Goal: Task Accomplishment & Management: Manage account settings

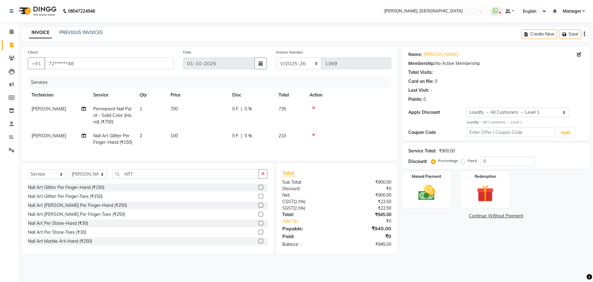
select select "7674"
select select "service"
select select "92343"
select select "1: Object"
click at [252, 107] on div "0 F | 0 %" at bounding box center [251, 109] width 39 height 6
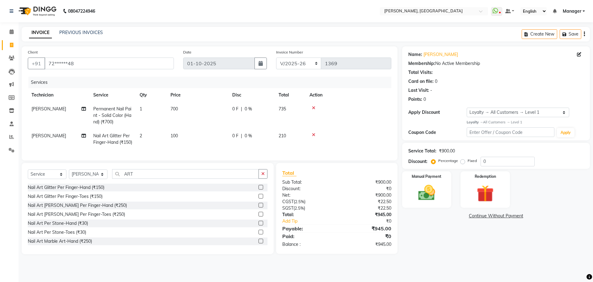
select select "92343"
click at [247, 106] on span "0 %" at bounding box center [248, 109] width 7 height 6
select select "92343"
click at [250, 110] on span "0 %" at bounding box center [248, 109] width 7 height 6
select select "92343"
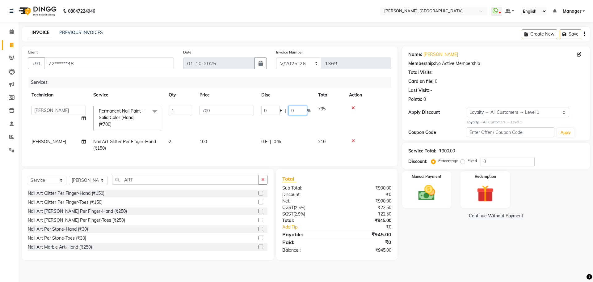
click at [298, 109] on input "0" at bounding box center [298, 111] width 19 height 10
type input "030"
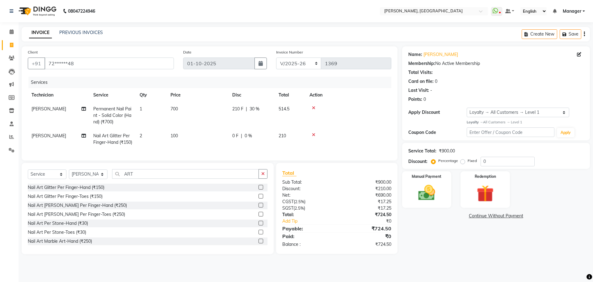
click at [262, 140] on td "0 F | 0 %" at bounding box center [252, 139] width 46 height 20
select select "92343"
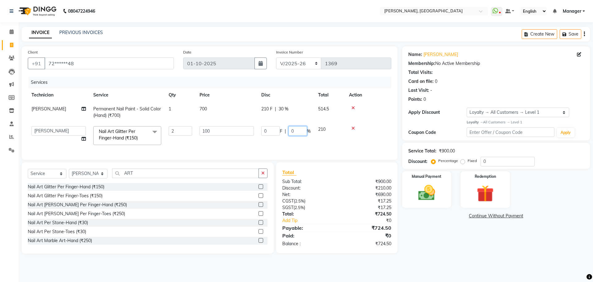
click at [302, 128] on input "0" at bounding box center [298, 131] width 19 height 10
type input "030"
click at [311, 149] on div "Services Technician Service Qty Price Disc Total Action [PERSON_NAME] Permanent…" at bounding box center [210, 115] width 364 height 77
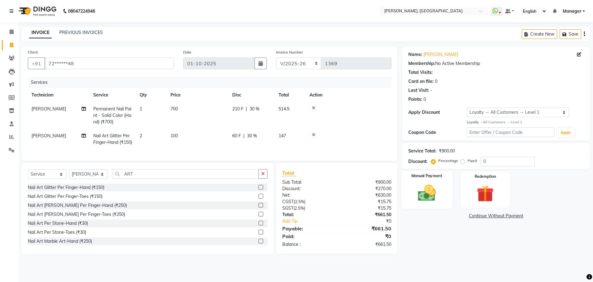
click at [415, 192] on img at bounding box center [426, 193] width 29 height 20
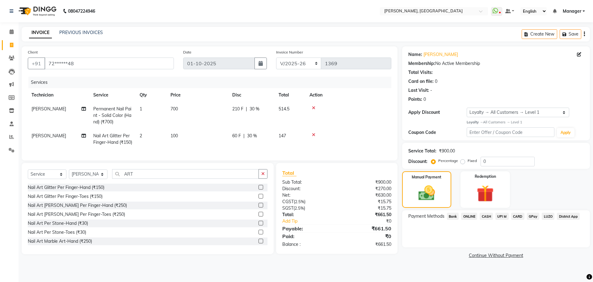
click at [471, 216] on span "ONLINE" at bounding box center [469, 216] width 16 height 7
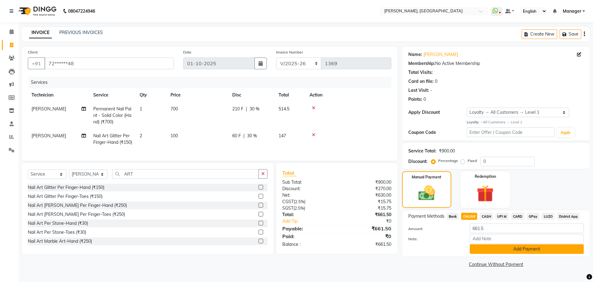
click at [518, 248] on button "Add Payment" at bounding box center [527, 249] width 114 height 10
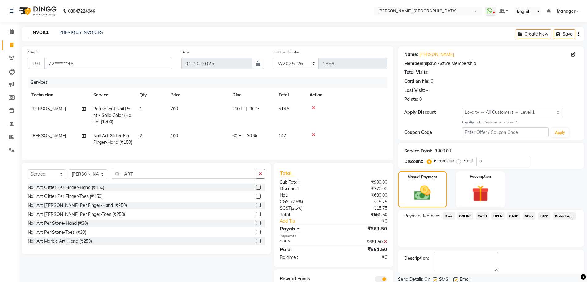
scroll to position [37, 0]
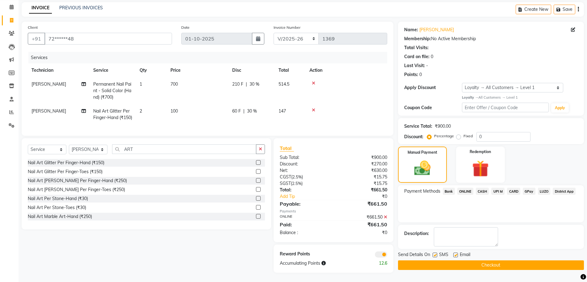
click at [490, 260] on button "Checkout" at bounding box center [491, 265] width 186 height 10
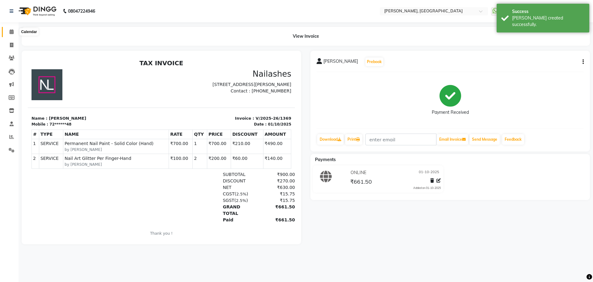
click at [11, 32] on icon at bounding box center [12, 31] width 4 height 5
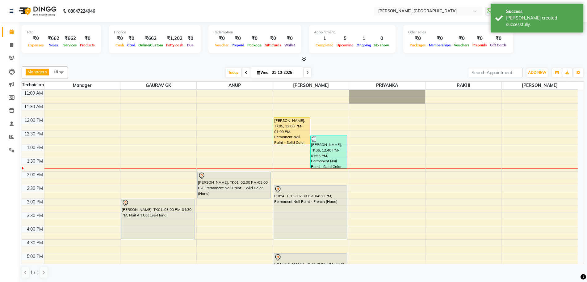
scroll to position [26, 0]
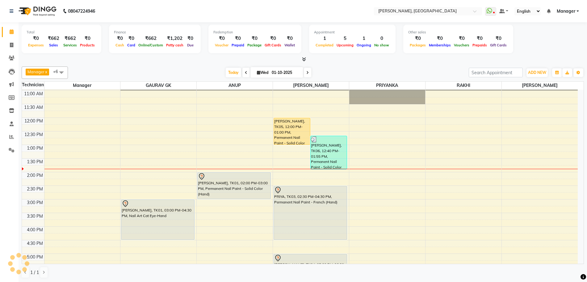
click at [377, 154] on div "10:00 AM 10:30 AM 11:00 AM 11:30 AM 12:00 PM 12:30 PM 1:00 PM 1:30 PM 2:00 PM 2…" at bounding box center [300, 226] width 556 height 326
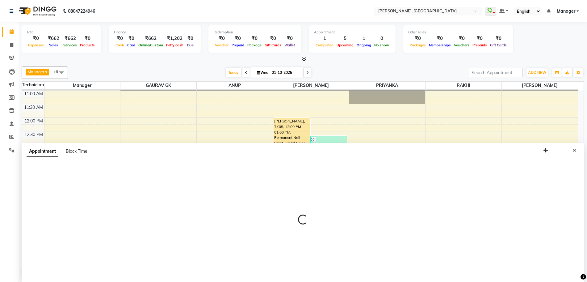
scroll to position [0, 0]
select select "79631"
select select "795"
select select "tentative"
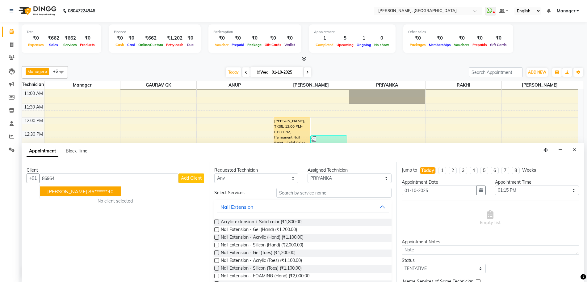
click at [54, 190] on span "[PERSON_NAME]" at bounding box center [67, 191] width 40 height 6
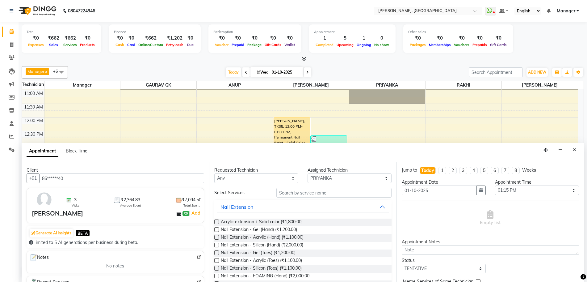
scroll to position [11, 0]
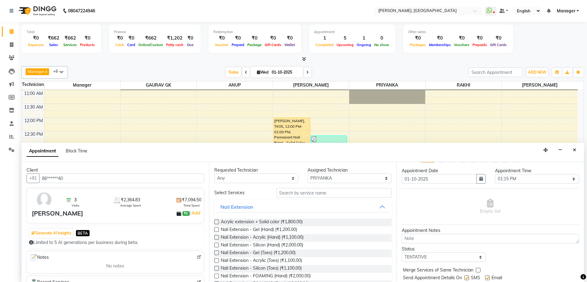
type input "86******40"
click at [313, 192] on input "text" at bounding box center [333, 193] width 115 height 10
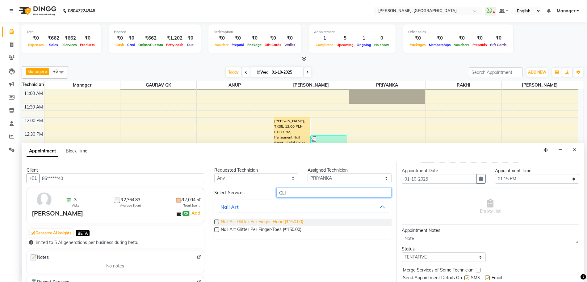
type input "GLI"
click at [266, 221] on span "Nail Art Glitter Per Finger-Hand (₹150.00)" at bounding box center [262, 222] width 82 height 8
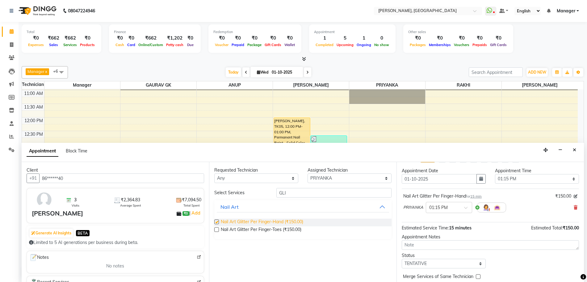
checkbox input "false"
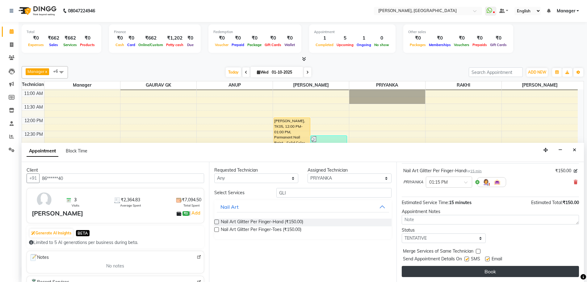
click at [513, 273] on button "Book" at bounding box center [490, 271] width 177 height 11
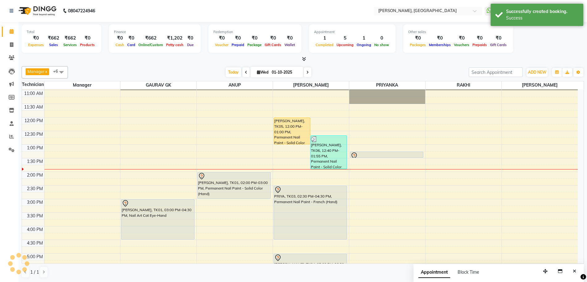
scroll to position [0, 0]
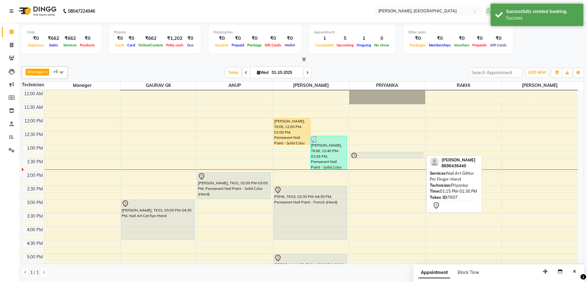
click at [410, 155] on div at bounding box center [387, 155] width 72 height 7
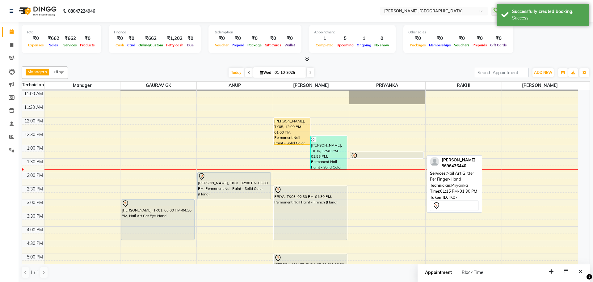
select select "7"
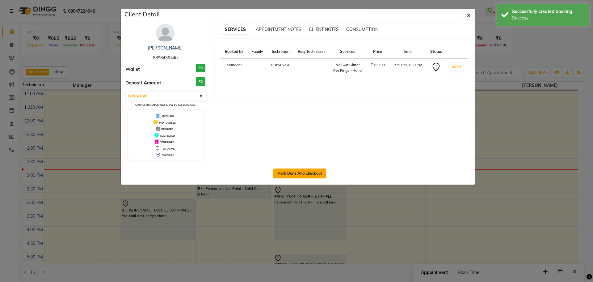
click at [295, 171] on button "Mark Done And Checkout" at bounding box center [299, 173] width 53 height 10
select select "service"
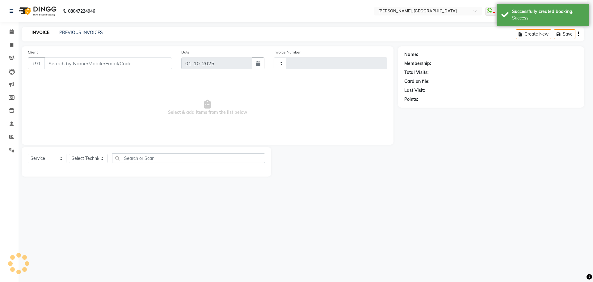
type input "1370"
select select "7674"
select select "3"
type input "86******40"
select select "79631"
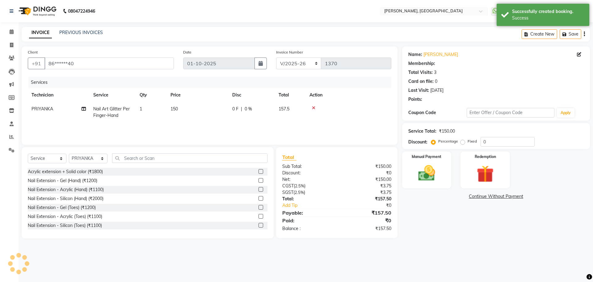
select select "1: Object"
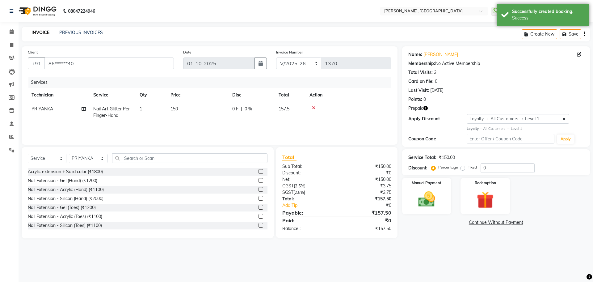
click at [175, 107] on span "150" at bounding box center [174, 109] width 7 height 6
select select "79631"
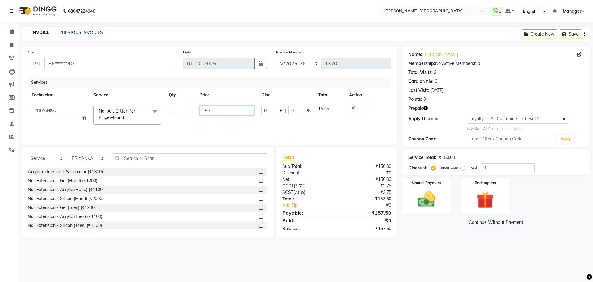
click at [207, 110] on input "150" at bounding box center [227, 111] width 54 height 10
type input "1000"
click at [498, 194] on img at bounding box center [485, 200] width 29 height 22
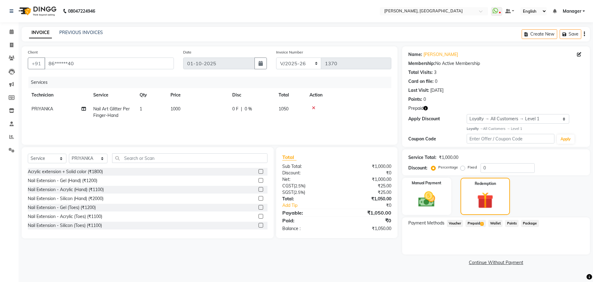
click at [530, 221] on span "Package" at bounding box center [530, 223] width 18 height 7
click at [532, 223] on span "Package" at bounding box center [530, 223] width 18 height 7
click at [482, 222] on span "1" at bounding box center [481, 224] width 3 height 4
click at [574, 248] on button "Add" at bounding box center [569, 248] width 23 height 11
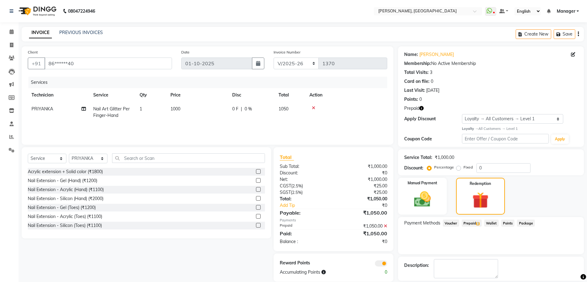
scroll to position [29, 0]
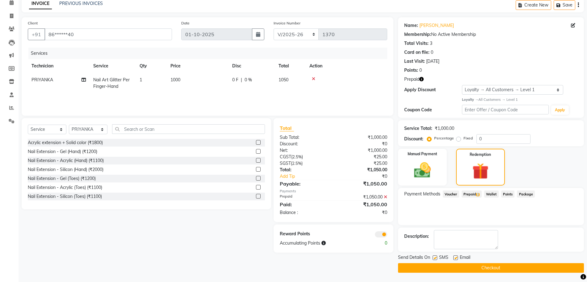
click at [494, 266] on button "Checkout" at bounding box center [491, 268] width 186 height 10
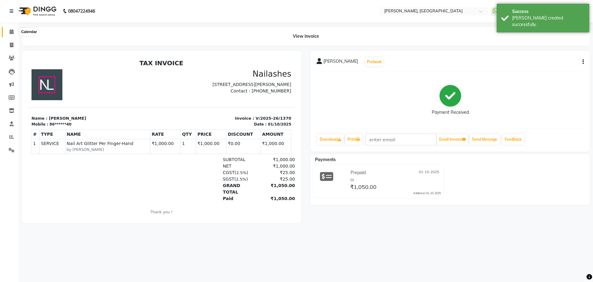
click at [12, 30] on icon at bounding box center [12, 31] width 4 height 5
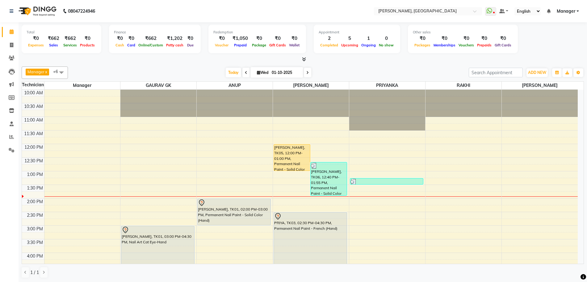
click at [277, 71] on input "01-10-2025" at bounding box center [285, 72] width 31 height 9
select select "10"
select select "2025"
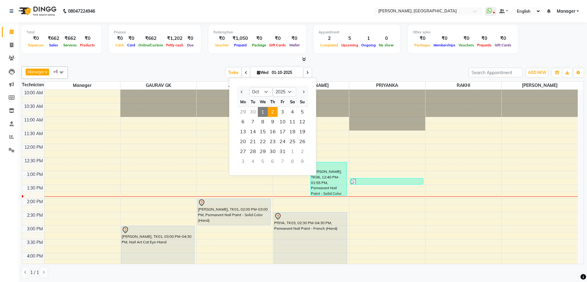
click at [272, 109] on span "2" at bounding box center [273, 112] width 10 height 10
type input "02-10-2025"
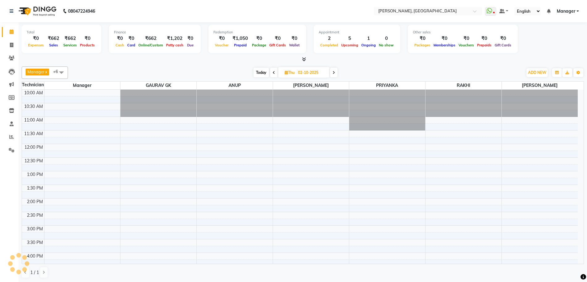
scroll to position [82, 0]
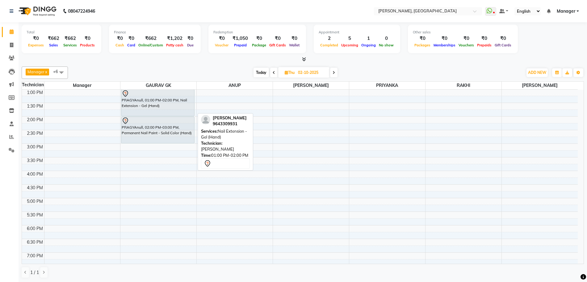
click at [182, 103] on div "PRAGYAnull, 01:00 PM-02:00 PM, Nail Extension - Gel (Hand)" at bounding box center [157, 103] width 73 height 26
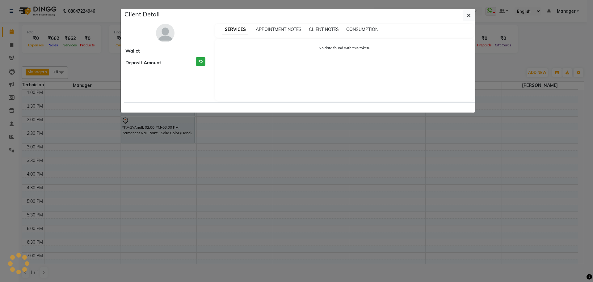
select select "7"
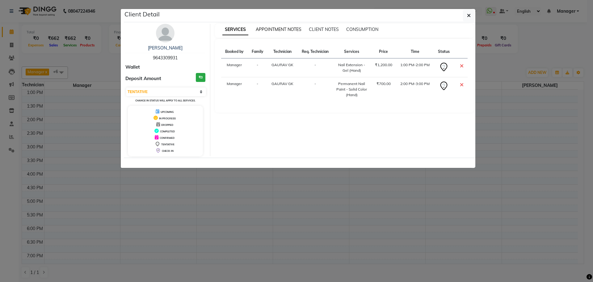
click at [277, 31] on span "APPOINTMENT NOTES" at bounding box center [279, 30] width 46 height 6
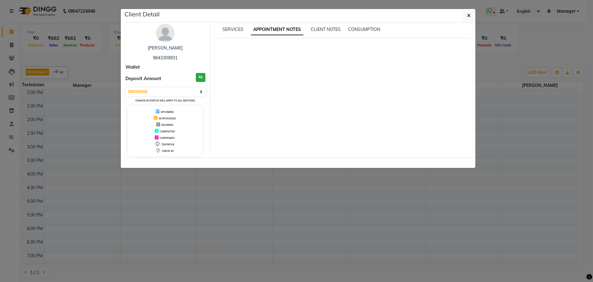
drag, startPoint x: 276, startPoint y: 31, endPoint x: 242, endPoint y: 25, distance: 34.1
click at [242, 25] on div "SERVICES APPOINTMENT NOTES CLIENT NOTES CONSUMPTION" at bounding box center [344, 31] width 259 height 14
click at [362, 33] on div "SERVICES APPOINTMENT NOTES CLIENT NOTES CONSUMPTION" at bounding box center [344, 31] width 259 height 14
drag, startPoint x: 354, startPoint y: 35, endPoint x: 327, endPoint y: 30, distance: 26.7
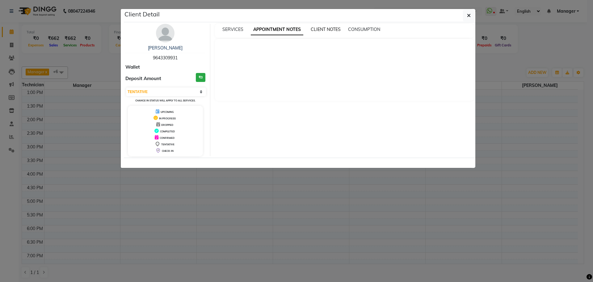
click at [327, 30] on span "CLIENT NOTES" at bounding box center [326, 30] width 30 height 6
click at [354, 29] on span "CONSUMPTION" at bounding box center [364, 30] width 32 height 6
click at [237, 27] on span "SERVICES" at bounding box center [232, 30] width 21 height 6
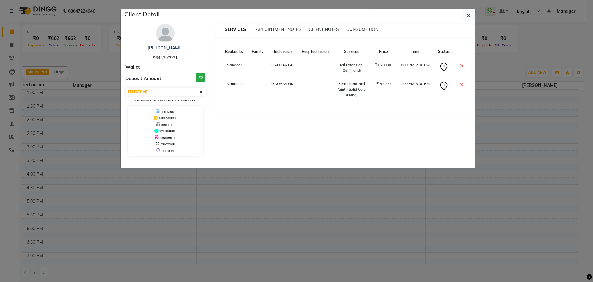
drag, startPoint x: 403, startPoint y: 69, endPoint x: 411, endPoint y: 78, distance: 12.3
drag, startPoint x: 411, startPoint y: 78, endPoint x: 150, endPoint y: 71, distance: 260.8
click at [150, 71] on div "[PERSON_NAME] 9643309931 Wallet Deposit Amount ₹0 Select CONFIRMED TENTATIVE Ch…" at bounding box center [166, 90] width 90 height 132
click at [468, 13] on icon "button" at bounding box center [469, 15] width 4 height 5
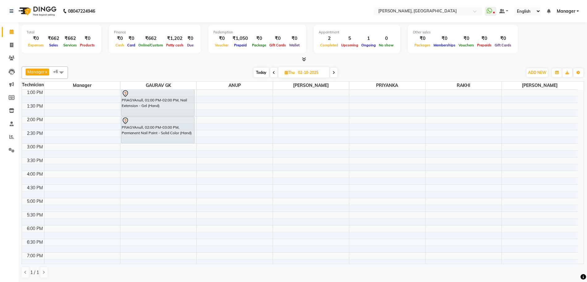
drag, startPoint x: 465, startPoint y: 19, endPoint x: 275, endPoint y: 73, distance: 198.1
click at [275, 73] on span at bounding box center [273, 73] width 7 height 10
type input "01-10-2025"
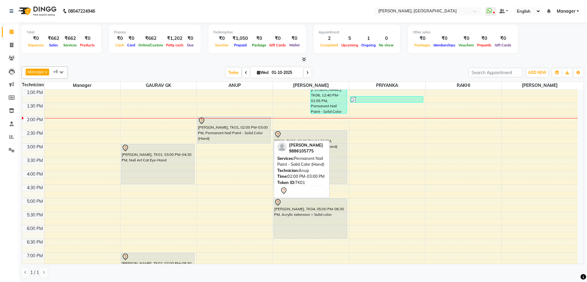
click at [220, 127] on div "[PERSON_NAME], TK01, 02:00 PM-03:00 PM, Permanent Nail Paint - Solid Color (Han…" at bounding box center [234, 130] width 73 height 26
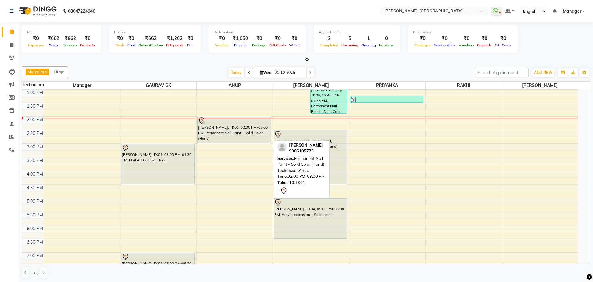
select select "7"
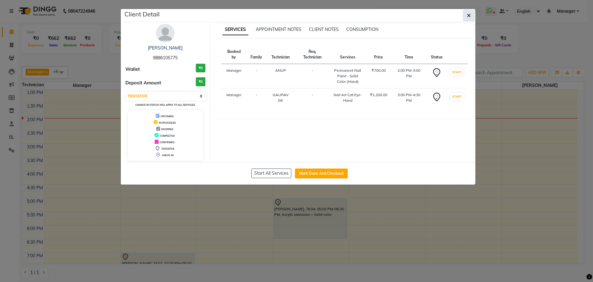
click at [467, 14] on icon "button" at bounding box center [469, 15] width 4 height 5
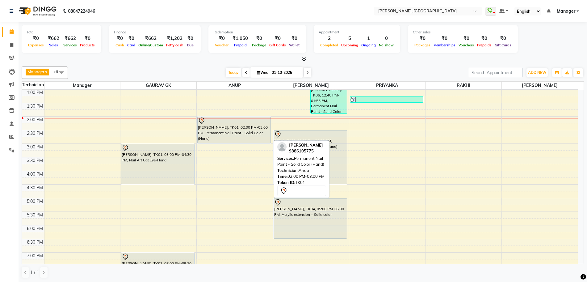
click at [217, 123] on div at bounding box center [234, 120] width 72 height 7
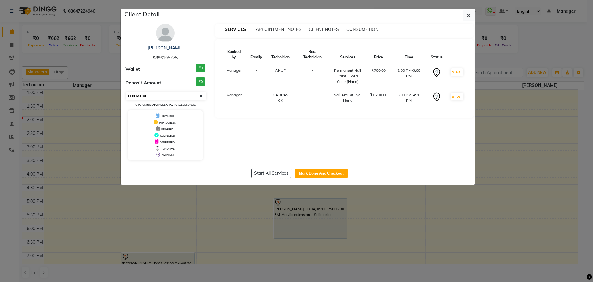
click at [177, 94] on select "Select IN SERVICE CONFIRMED TENTATIVE CHECK IN MARK DONE DROPPED UPCOMING" at bounding box center [166, 96] width 80 height 9
select select "1"
click at [126, 92] on select "Select IN SERVICE CONFIRMED TENTATIVE CHECK IN MARK DONE DROPPED UPCOMING" at bounding box center [166, 96] width 80 height 9
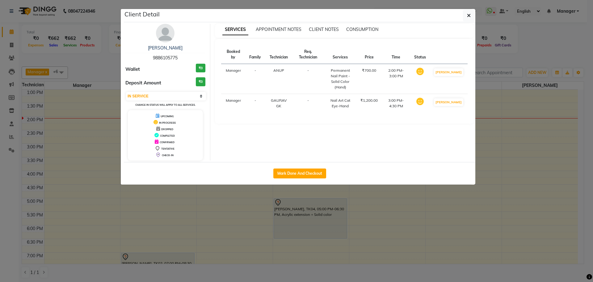
click at [451, 242] on ngb-modal-window "Client Detail [PERSON_NAME] 9886105775 Wallet ₹0 Deposit Amount ₹0 Select IN SE…" at bounding box center [296, 141] width 593 height 282
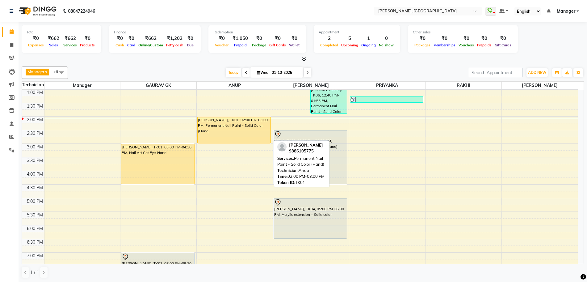
click at [237, 132] on div "[PERSON_NAME], TK01, 02:00 PM-03:00 PM, Permanent Nail Paint - Solid Color (Han…" at bounding box center [234, 130] width 73 height 26
select select "1"
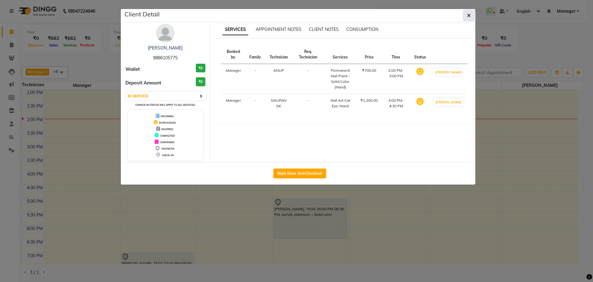
click at [469, 15] on icon "button" at bounding box center [469, 15] width 4 height 5
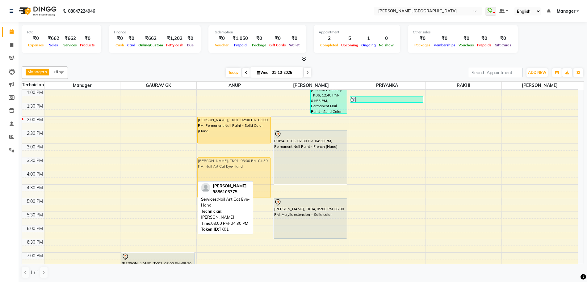
drag, startPoint x: 146, startPoint y: 150, endPoint x: 199, endPoint y: 163, distance: 55.0
click at [199, 163] on tr "[PERSON_NAME], TK01, 03:00 PM-04:30 PM, Nail Art Cat Eye-Hand [PERSON_NAME], TK…" at bounding box center [300, 171] width 556 height 326
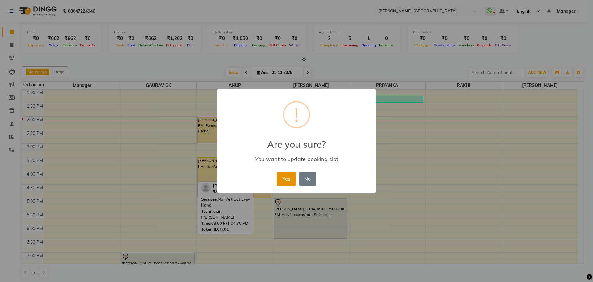
click at [287, 182] on button "Yes" at bounding box center [286, 179] width 19 height 14
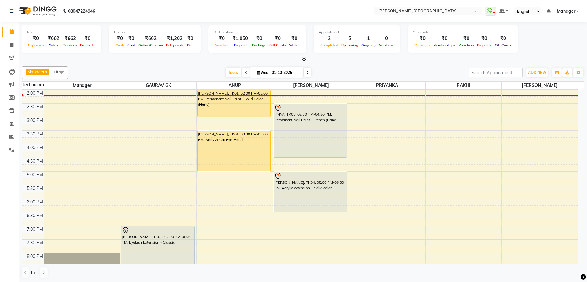
scroll to position [152, 0]
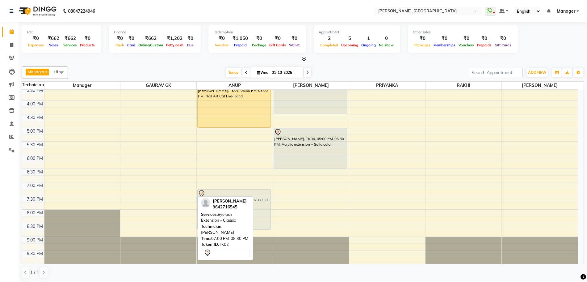
drag, startPoint x: 158, startPoint y: 213, endPoint x: 235, endPoint y: 217, distance: 77.3
click at [235, 217] on div "Manager x GAURAV GK x ANUP x [PERSON_NAME] x PRIYANKA x [PERSON_NAME] x RAKHI x…" at bounding box center [303, 172] width 563 height 217
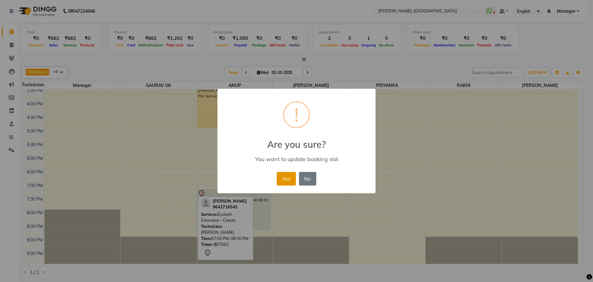
click at [281, 181] on button "Yes" at bounding box center [286, 179] width 19 height 14
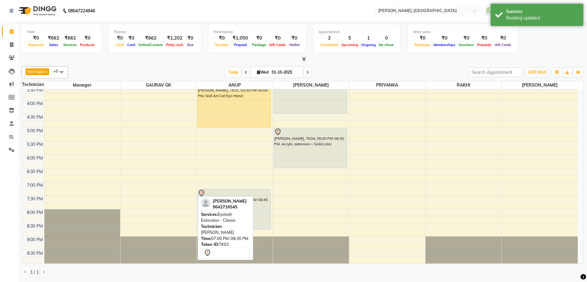
scroll to position [0, 0]
drag, startPoint x: 282, startPoint y: 185, endPoint x: 381, endPoint y: 192, distance: 99.1
click at [381, 192] on tbody "10:00 AM 10:30 AM 11:00 AM 11:30 AM 12:00 PM 12:30 PM 1:00 PM 1:30 PM 2:00 PM 2…" at bounding box center [300, 101] width 556 height 326
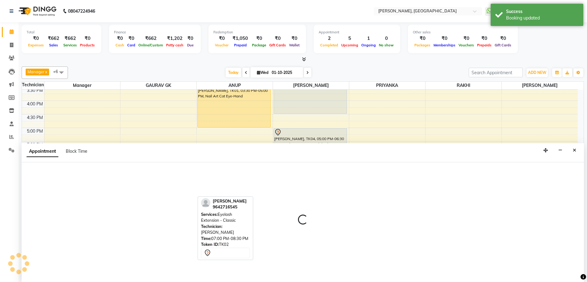
scroll to position [0, 0]
select select "92343"
select select "1140"
select select "tentative"
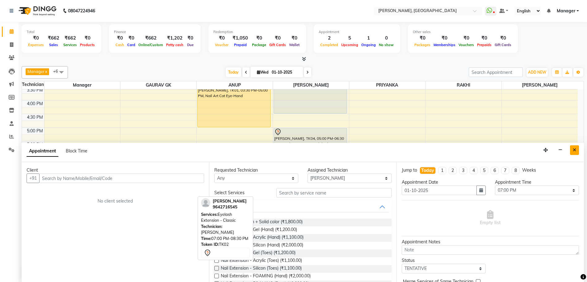
click at [573, 150] on icon "Close" at bounding box center [574, 150] width 3 height 4
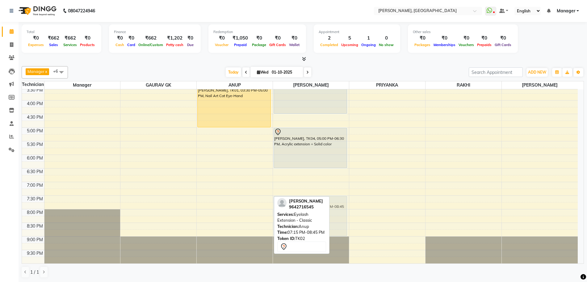
drag, startPoint x: 236, startPoint y: 214, endPoint x: 299, endPoint y: 213, distance: 63.3
click at [299, 214] on div "Manager x GAURAV GK x ANUP x [PERSON_NAME] x PRIYANKA x [PERSON_NAME] x RAKHI x…" at bounding box center [303, 172] width 563 height 217
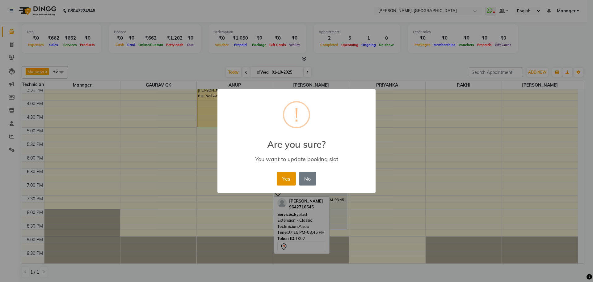
click at [289, 181] on button "Yes" at bounding box center [286, 179] width 19 height 14
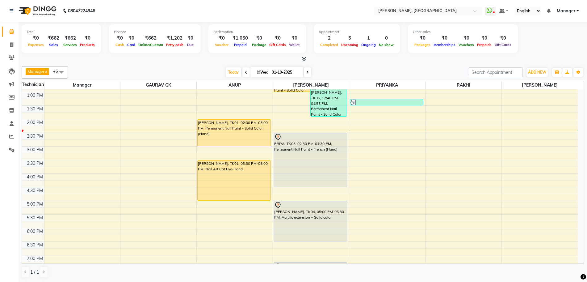
scroll to position [78, 0]
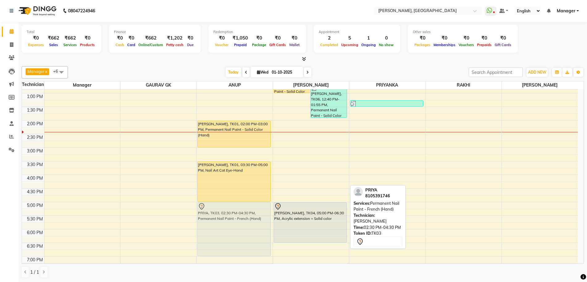
drag, startPoint x: 327, startPoint y: 167, endPoint x: 263, endPoint y: 234, distance: 92.4
click at [263, 234] on tr "[PERSON_NAME], TK01, 02:00 PM-03:00 PM, Permanent Nail Paint - Solid Color (Han…" at bounding box center [300, 175] width 556 height 326
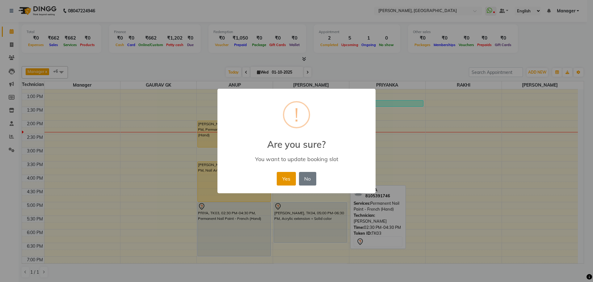
click at [284, 177] on button "Yes" at bounding box center [286, 179] width 19 height 14
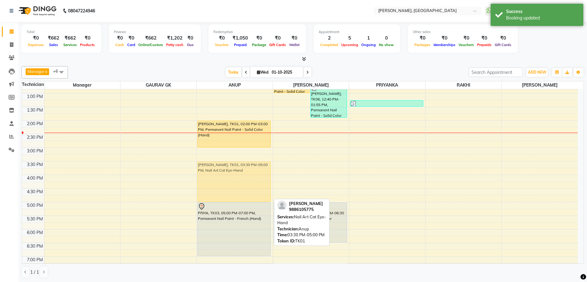
drag, startPoint x: 238, startPoint y: 180, endPoint x: 268, endPoint y: 182, distance: 29.1
click at [268, 182] on div "[PERSON_NAME], TK01, 02:00 PM-03:00 PM, Permanent Nail Paint - Solid Color (Han…" at bounding box center [235, 175] width 76 height 326
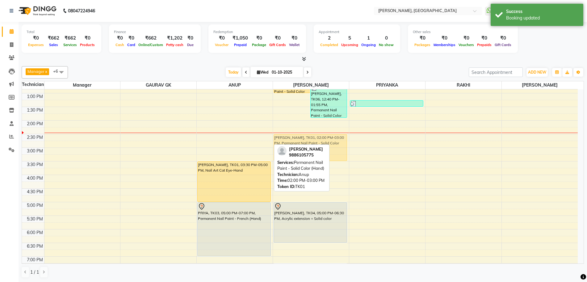
drag, startPoint x: 250, startPoint y: 140, endPoint x: 303, endPoint y: 153, distance: 55.1
click at [303, 153] on div "Manager x GAURAV GK x ANUP x [PERSON_NAME] x PRIYANKA x [PERSON_NAME] x RAKHI x…" at bounding box center [303, 172] width 563 height 217
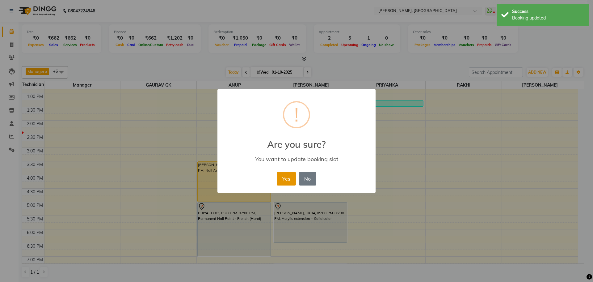
click at [292, 179] on button "Yes" at bounding box center [286, 179] width 19 height 14
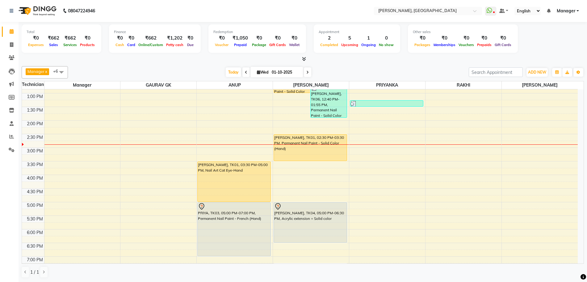
scroll to position [0, 0]
